Goal: Answer question/provide support

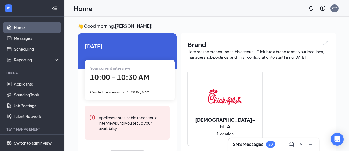
click at [131, 76] on span "10:00 - 10:30 AM" at bounding box center [119, 76] width 59 height 9
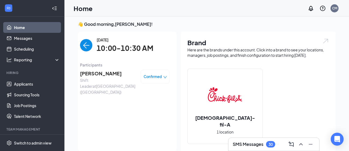
click at [100, 76] on span "[PERSON_NAME]" at bounding box center [108, 74] width 56 height 8
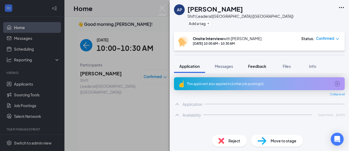
click at [256, 57] on div "AP [PERSON_NAME] Shift Leader at [GEOGRAPHIC_DATA] ([GEOGRAPHIC_DATA]) Add a ta…" at bounding box center [259, 75] width 179 height 151
click at [252, 66] on span "Feedback" at bounding box center [257, 66] width 18 height 5
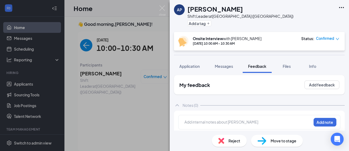
scroll to position [2, 0]
click at [220, 122] on div at bounding box center [248, 122] width 126 height 6
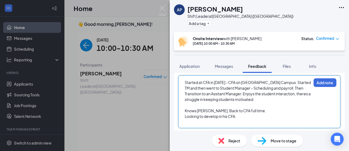
scroll to position [43, 0]
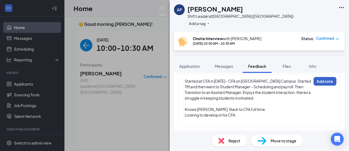
click at [321, 83] on button "Add note" at bounding box center [325, 81] width 23 height 9
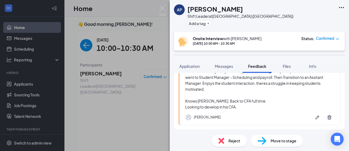
scroll to position [77, 0]
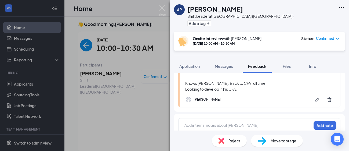
click at [245, 122] on div at bounding box center [248, 125] width 126 height 6
click at [212, 122] on div at bounding box center [248, 125] width 126 height 6
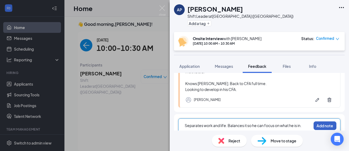
click at [323, 121] on button "Add note" at bounding box center [325, 125] width 23 height 9
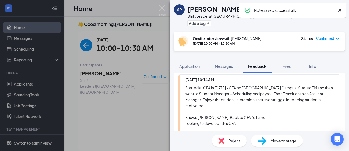
scroll to position [107, 0]
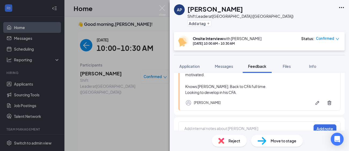
click at [229, 125] on div at bounding box center [248, 128] width 126 height 6
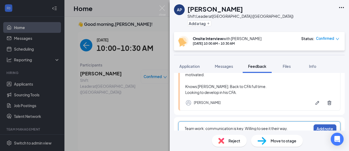
click at [327, 124] on button "Add note" at bounding box center [325, 128] width 23 height 9
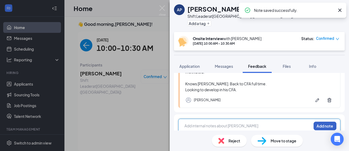
scroll to position [144, 0]
click at [210, 122] on div at bounding box center [248, 125] width 126 height 6
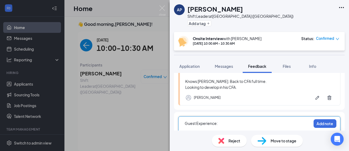
scroll to position [152, 0]
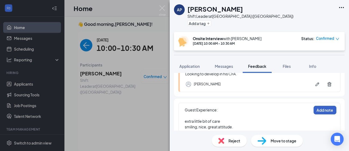
click at [329, 106] on button "Add note" at bounding box center [325, 110] width 23 height 9
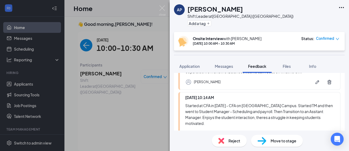
scroll to position [196, 0]
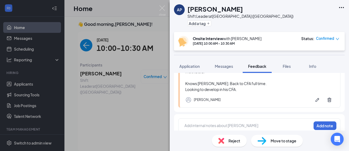
click at [242, 122] on div at bounding box center [248, 125] width 126 height 6
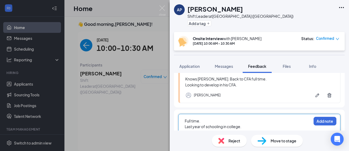
scroll to position [206, 0]
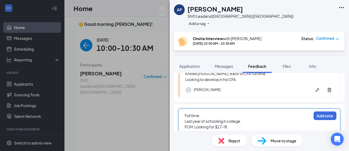
click at [235, 124] on div "FOH. Looking for $17-!8." at bounding box center [248, 127] width 126 height 6
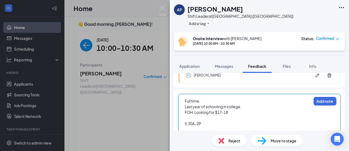
scroll to position [222, 0]
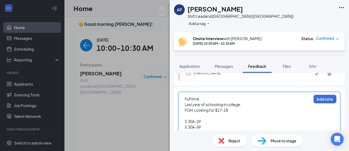
click at [206, 118] on div "5:30A-2P" at bounding box center [248, 121] width 126 height 6
click at [210, 124] on div "5:30A-5P" at bounding box center [248, 127] width 126 height 6
click at [321, 95] on button "Add note" at bounding box center [325, 99] width 23 height 9
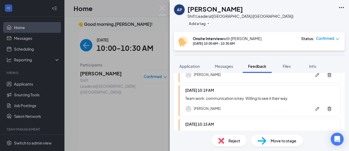
scroll to position [148, 0]
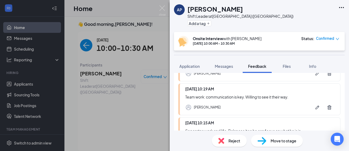
click at [214, 86] on div "[DATE] 10:19 AM" at bounding box center [260, 89] width 150 height 6
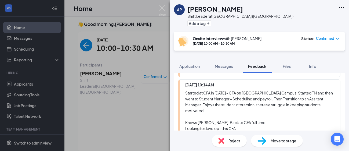
scroll to position [222, 0]
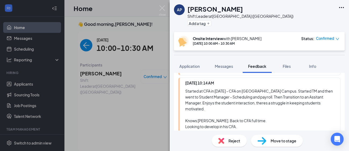
click at [256, 122] on div "Started at CFA in [DATE] - CFA on [GEOGRAPHIC_DATA] Campus. Started TM and then…" at bounding box center [260, 108] width 150 height 41
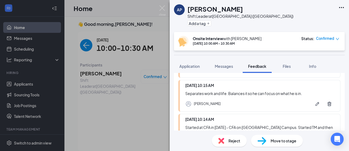
scroll to position [259, 0]
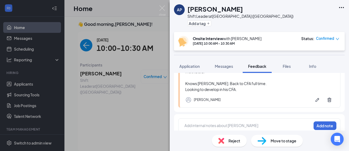
click at [224, 122] on div at bounding box center [248, 125] width 126 height 6
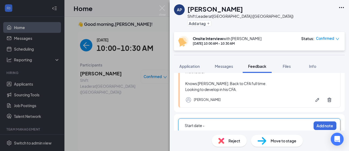
click at [219, 122] on div "Start date -" at bounding box center [248, 125] width 126 height 6
click at [223, 122] on div at bounding box center [248, 125] width 126 height 6
click at [324, 121] on button "Add note" at bounding box center [325, 125] width 23 height 9
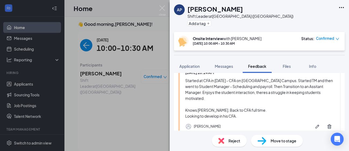
scroll to position [267, 0]
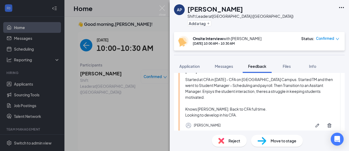
drag, startPoint x: 124, startPoint y: 93, endPoint x: 277, endPoint y: 5, distance: 176.0
click at [124, 93] on div "AP [PERSON_NAME] Shift Leader at [GEOGRAPHIC_DATA] ([GEOGRAPHIC_DATA]) Add a ta…" at bounding box center [174, 75] width 349 height 151
